Goal: Information Seeking & Learning: Find specific fact

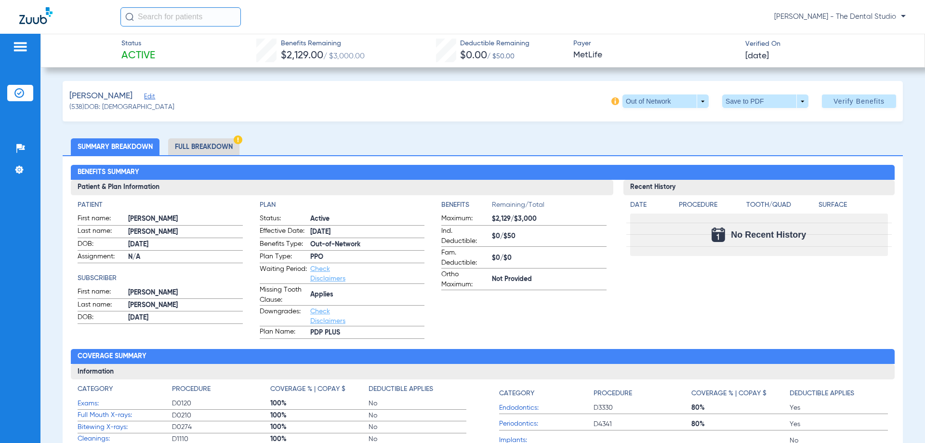
click at [153, 94] on span "Edit" at bounding box center [148, 97] width 9 height 9
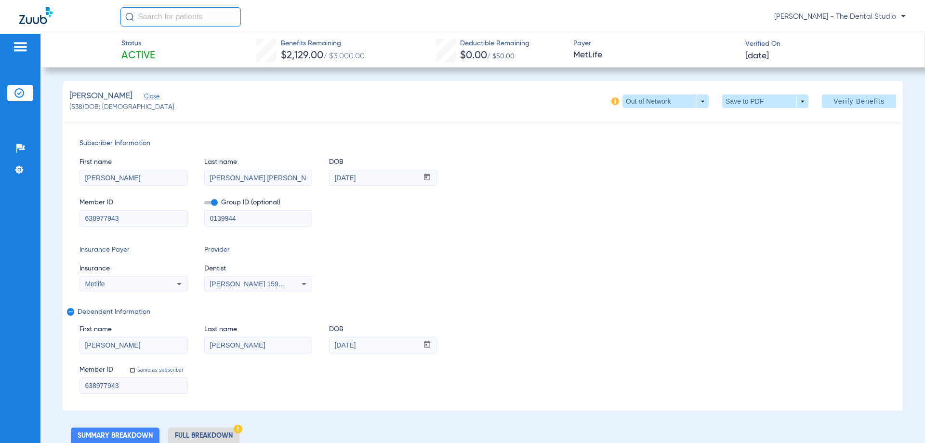
click at [268, 288] on div "[PERSON_NAME] 1598111676" at bounding box center [258, 284] width 107 height 12
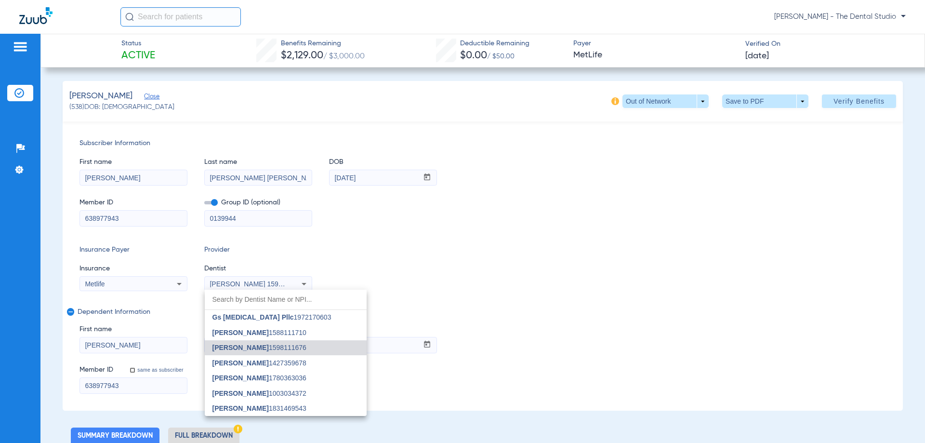
click at [478, 321] on div at bounding box center [462, 221] width 925 height 443
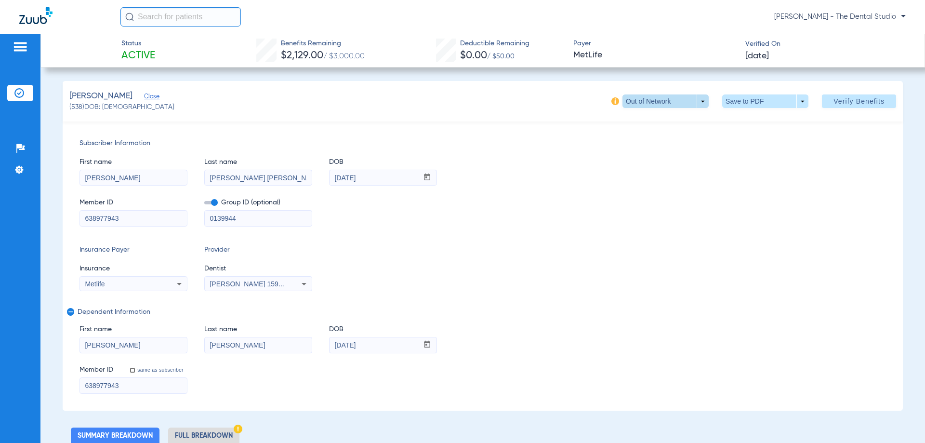
click at [665, 101] on span at bounding box center [665, 101] width 23 height 23
click at [277, 272] on div at bounding box center [462, 221] width 925 height 443
click at [275, 283] on span "[PERSON_NAME] 1598111676" at bounding box center [257, 284] width 95 height 8
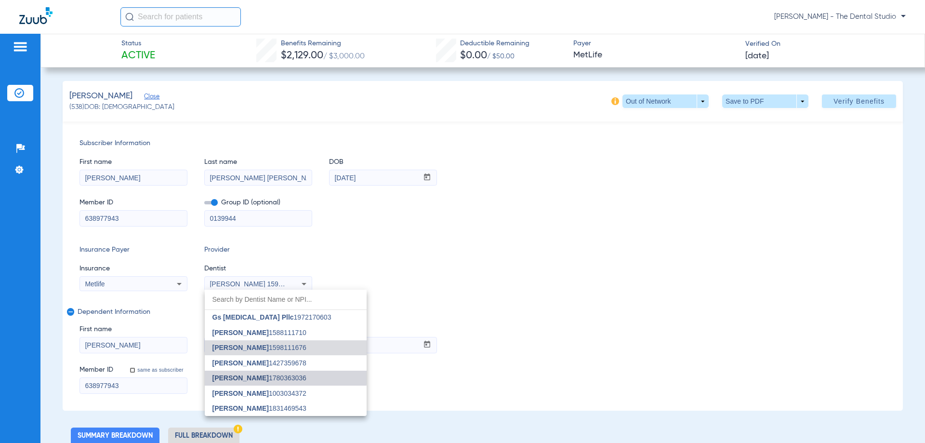
click at [257, 373] on mat-option "Yahiled Garza 1780363036" at bounding box center [286, 377] width 162 height 15
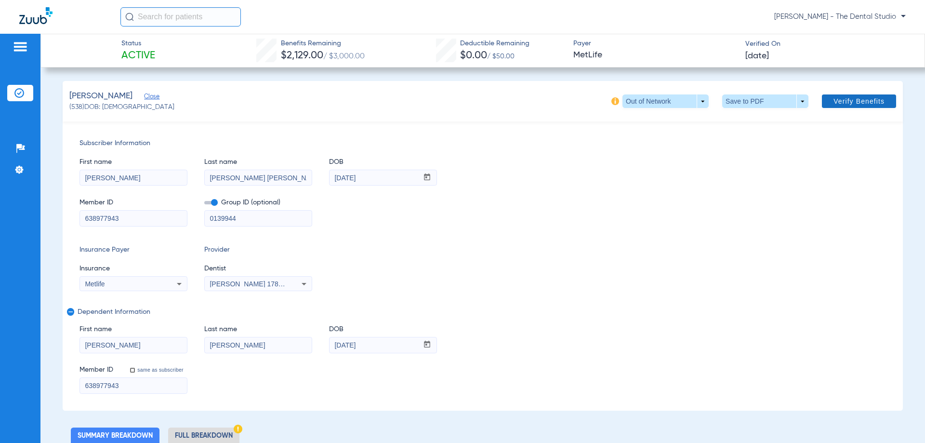
click at [847, 104] on span "Verify Benefits" at bounding box center [858, 101] width 51 height 8
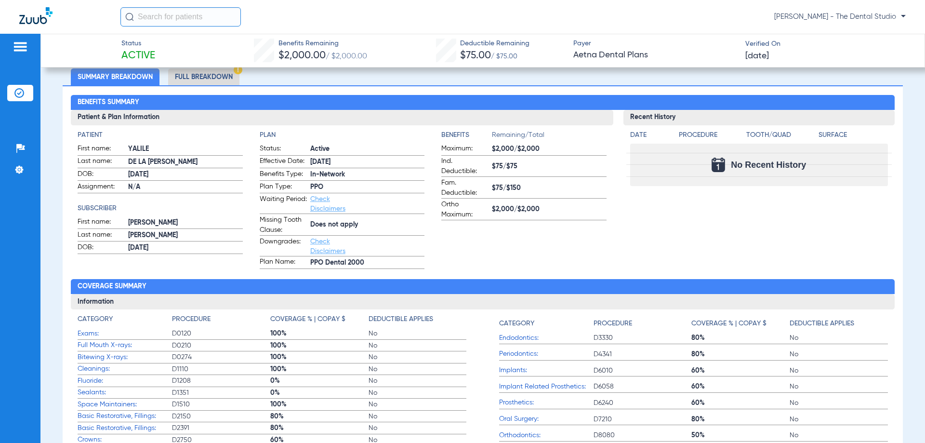
scroll to position [145, 0]
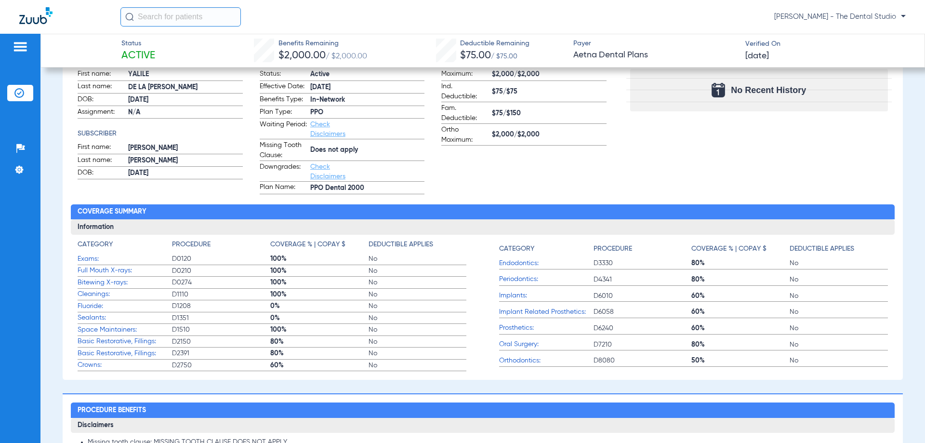
drag, startPoint x: 209, startPoint y: 409, endPoint x: 211, endPoint y: 424, distance: 15.5
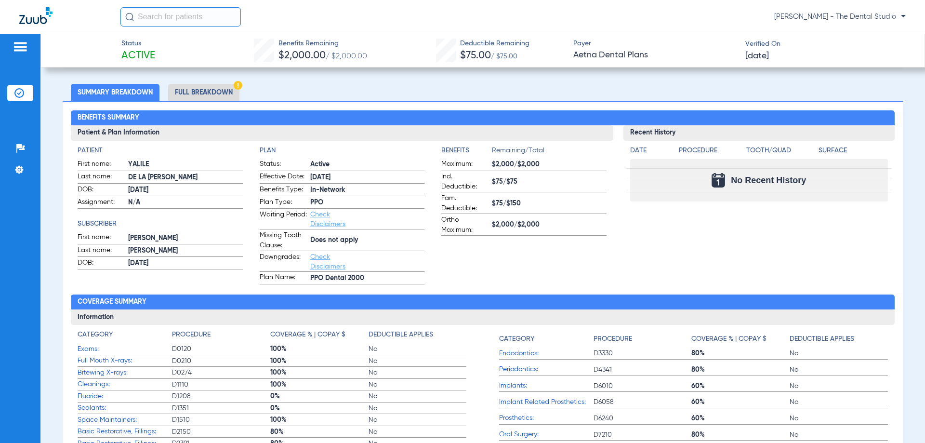
scroll to position [48, 0]
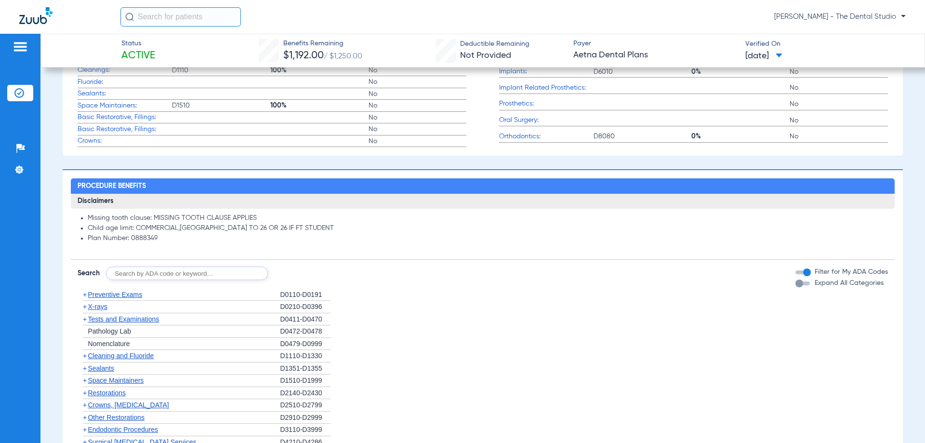
scroll to position [385, 0]
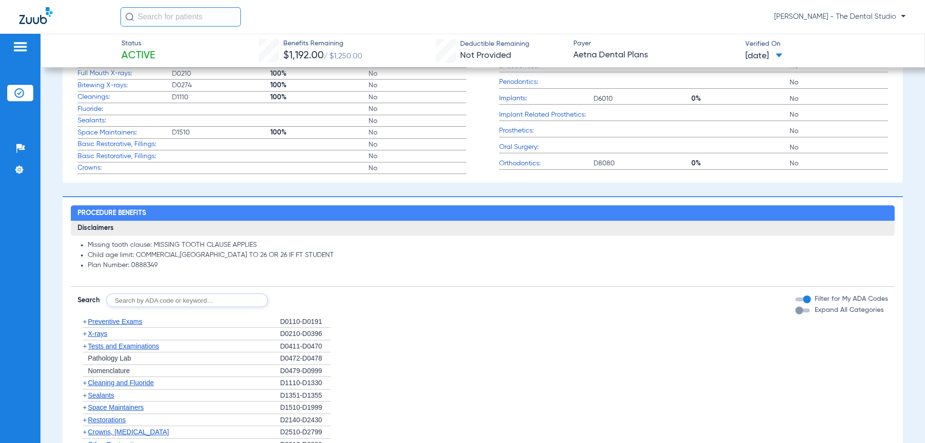
scroll to position [434, 0]
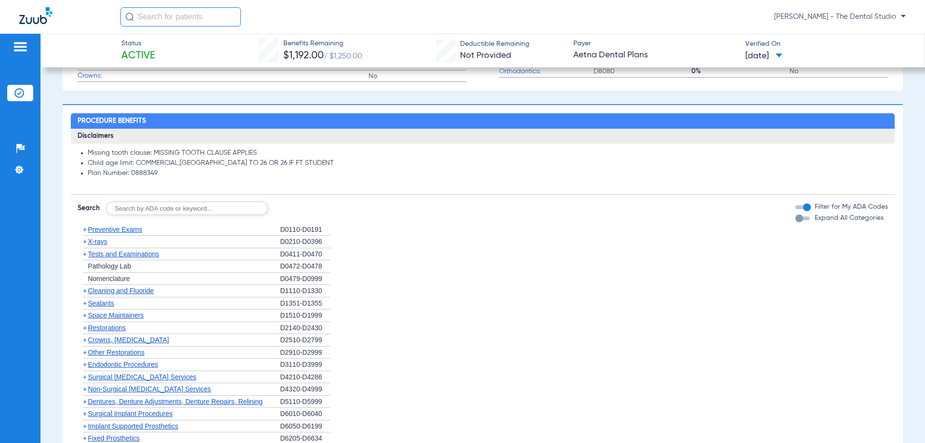
click at [200, 205] on input "text" at bounding box center [187, 207] width 162 height 13
type input "0120"
click button "Search" at bounding box center [304, 207] width 38 height 13
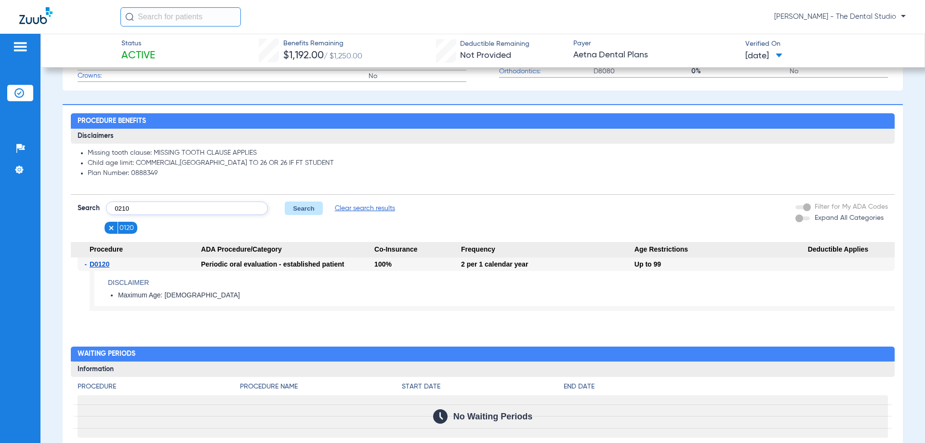
type input "0210"
click button "Search" at bounding box center [304, 207] width 38 height 13
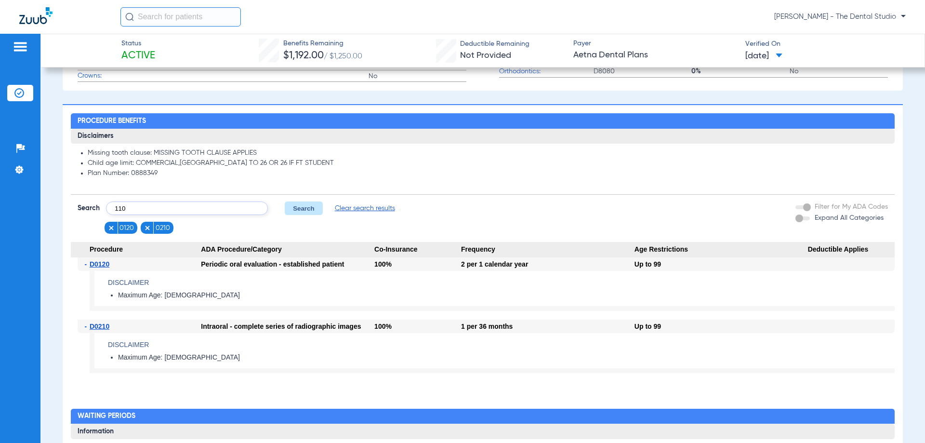
type input "110"
click button "Search" at bounding box center [304, 207] width 38 height 13
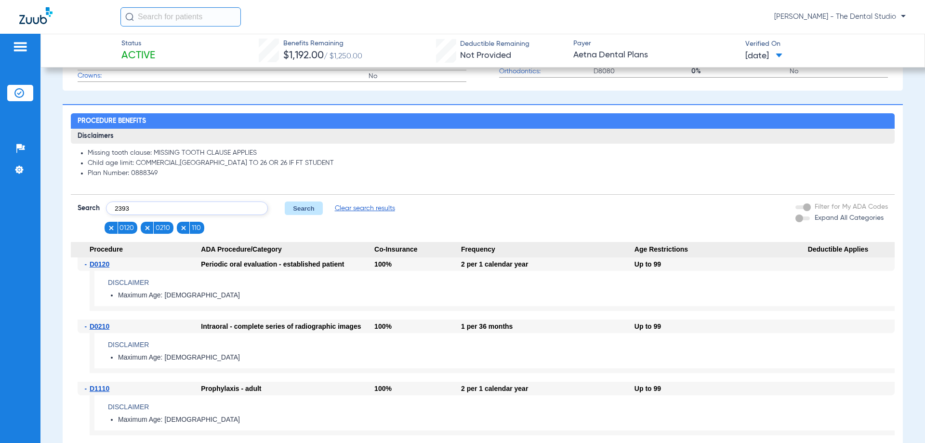
type input "2393"
click button "Search" at bounding box center [304, 207] width 38 height 13
click at [145, 210] on input "text" at bounding box center [187, 207] width 162 height 13
type input "3310"
click button "Search" at bounding box center [304, 207] width 38 height 13
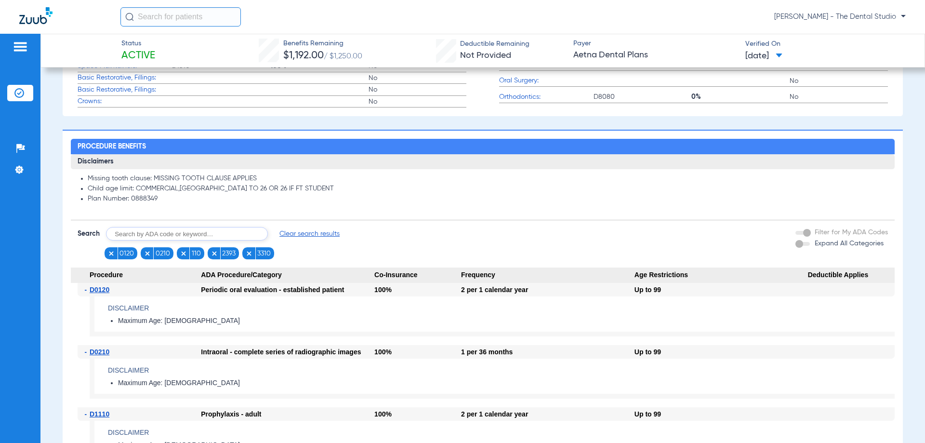
scroll to position [385, 0]
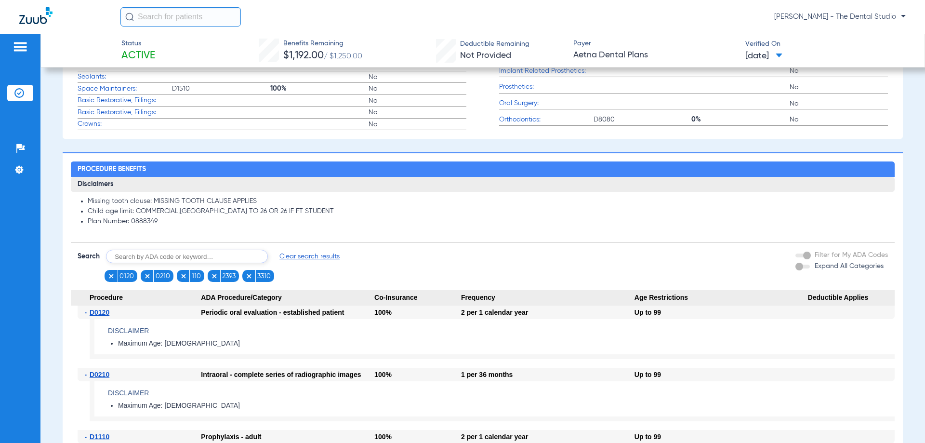
click at [183, 256] on input "text" at bounding box center [187, 256] width 162 height 13
type input "4341"
click button "Search" at bounding box center [304, 256] width 38 height 13
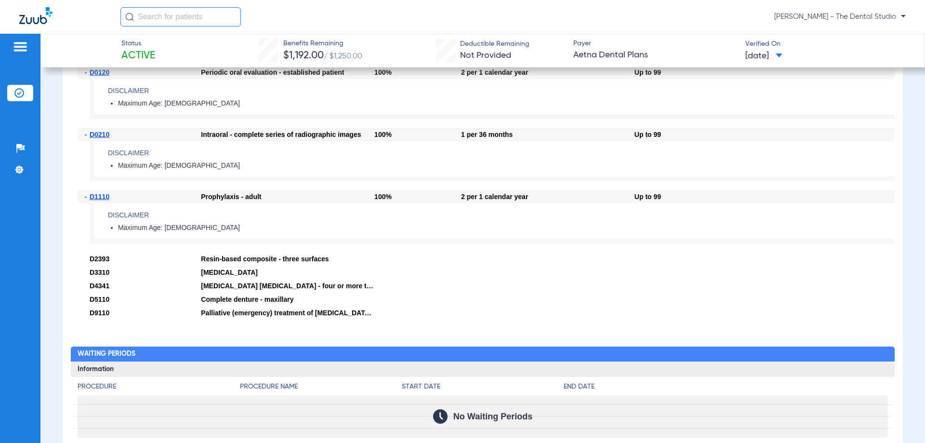
scroll to position [626, 0]
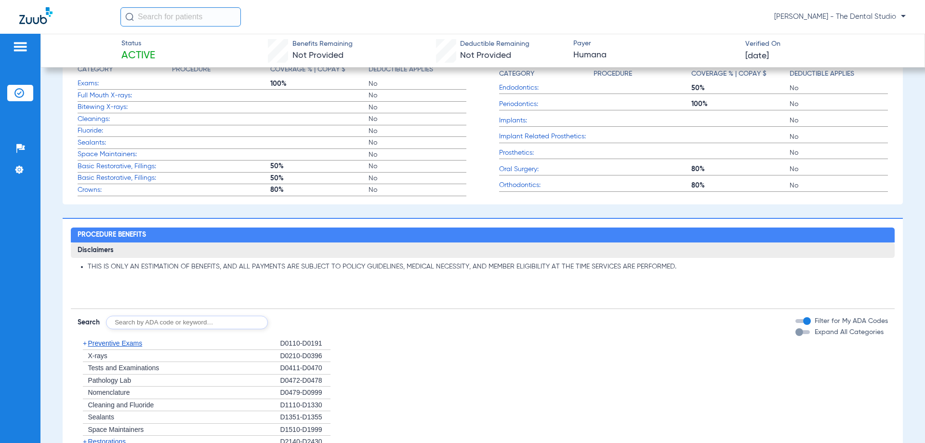
scroll to position [337, 0]
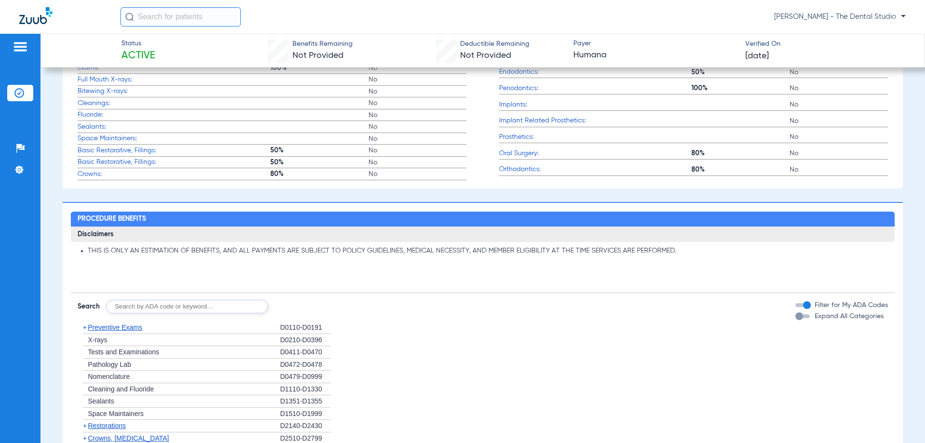
click at [180, 311] on input "text" at bounding box center [187, 306] width 162 height 13
type input "0210"
click button "Search" at bounding box center [304, 306] width 38 height 13
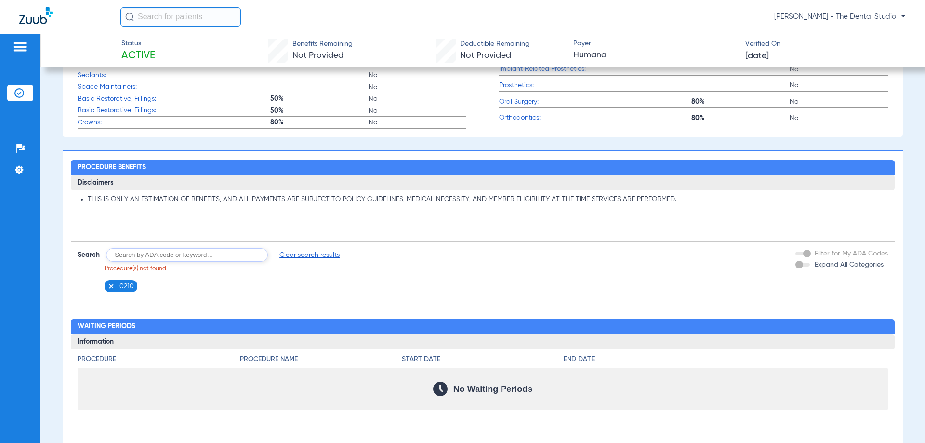
scroll to position [482, 0]
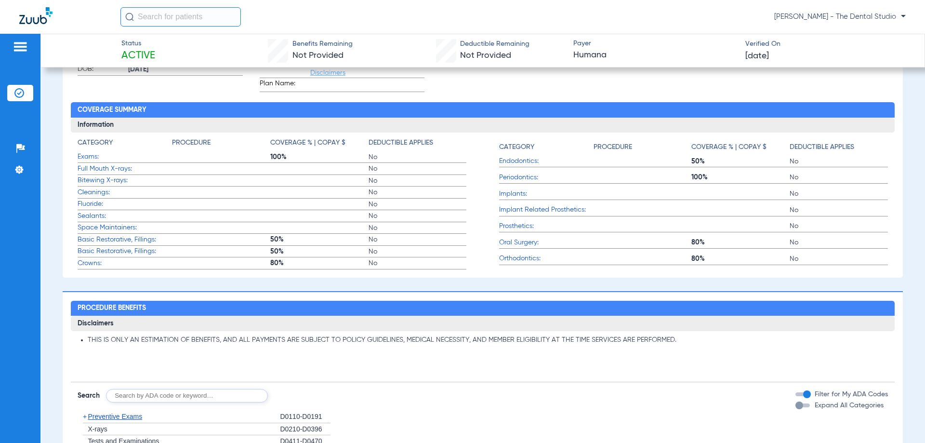
scroll to position [482, 0]
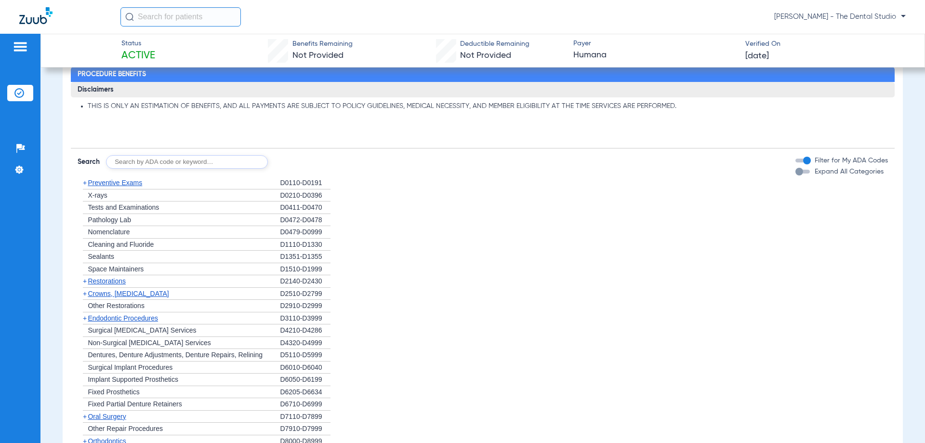
drag, startPoint x: 152, startPoint y: 151, endPoint x: 146, endPoint y: 170, distance: 19.3
click at [146, 172] on div "Disclaimers THIS IS ONLY AN ESTIMATION OF BENEFITS, AND ALL PAYMENTS ARE SUBJEC…" at bounding box center [482, 292] width 823 height 421
click at [147, 163] on input "text" at bounding box center [187, 161] width 162 height 13
click at [148, 163] on input "text" at bounding box center [187, 161] width 162 height 13
click at [176, 160] on input "text" at bounding box center [187, 161] width 162 height 13
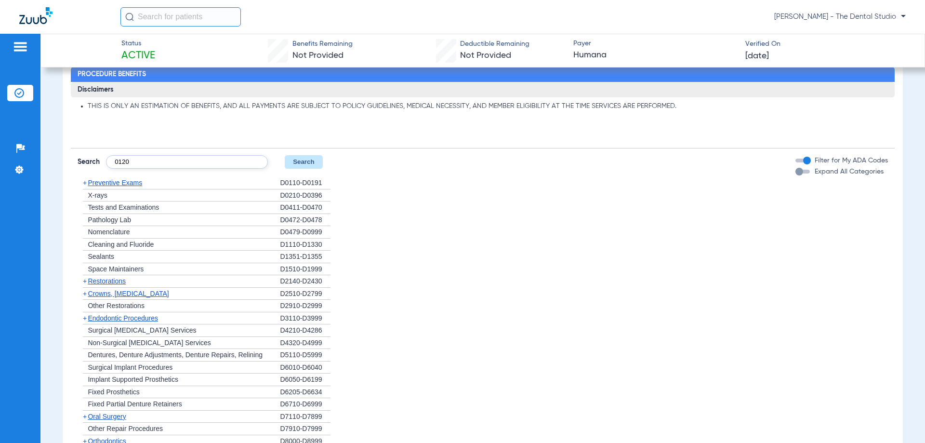
type input "0120"
click button "Search" at bounding box center [304, 161] width 38 height 13
